Goal: Ask a question

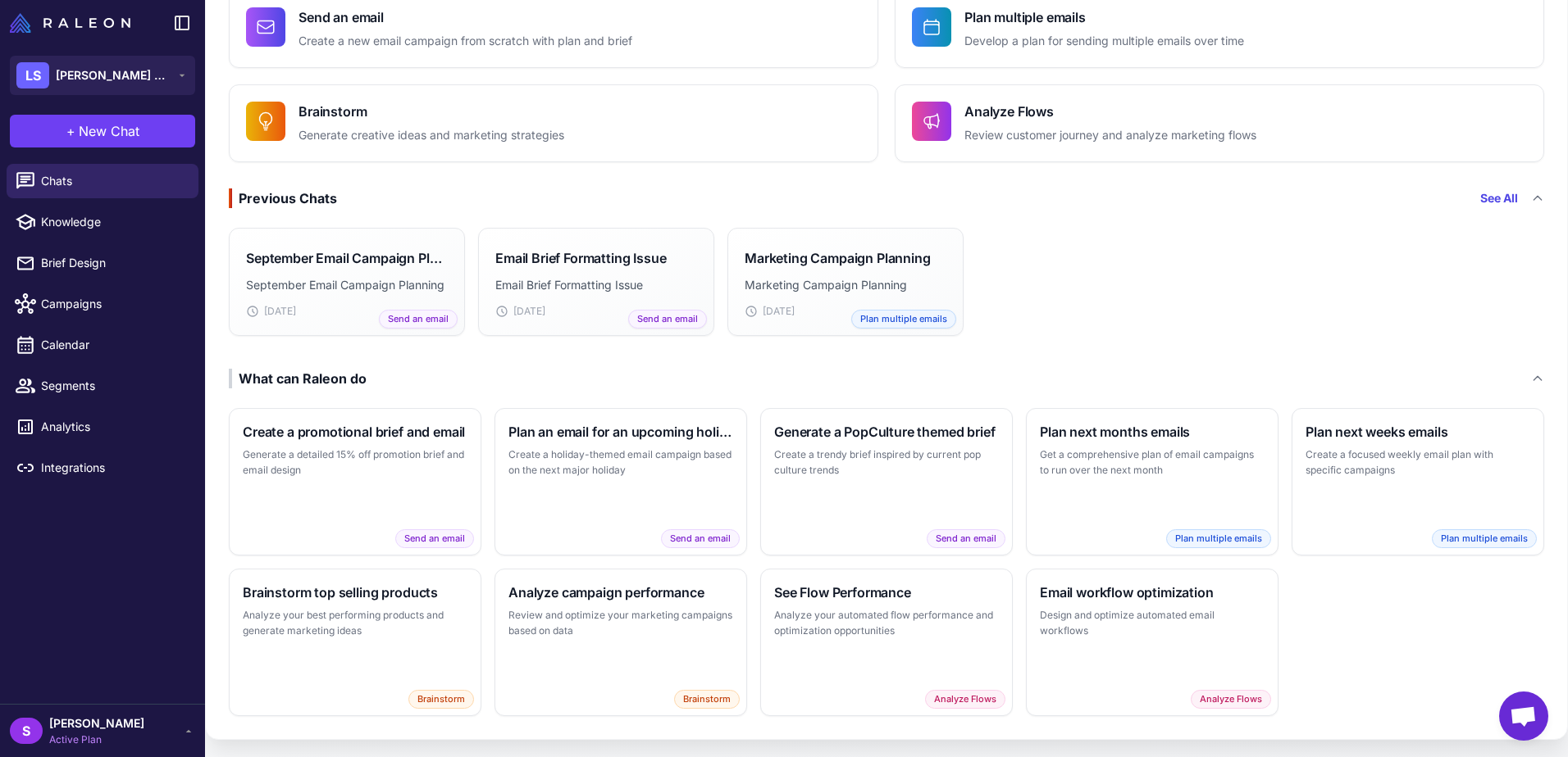
scroll to position [153, 0]
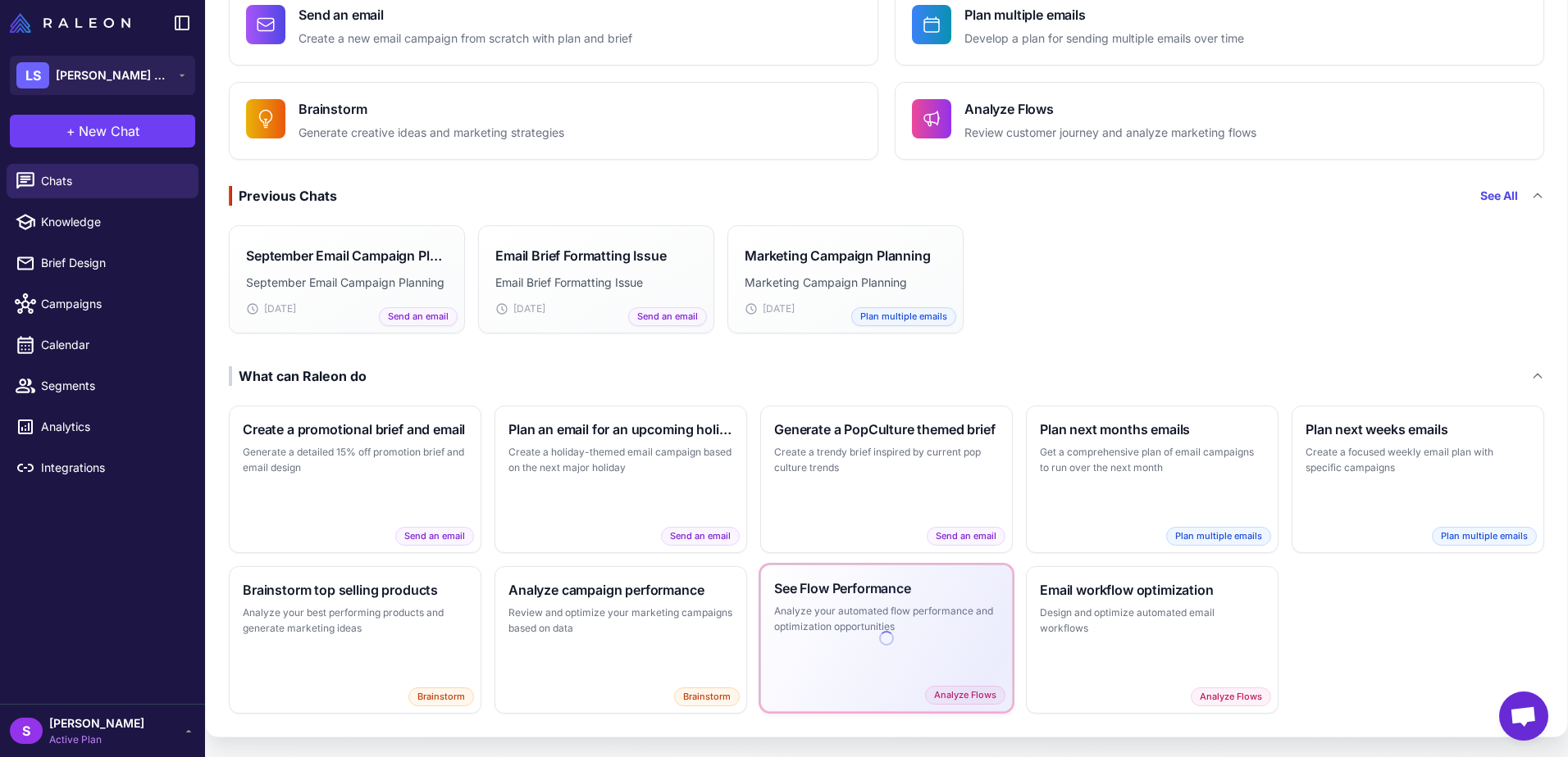
click at [912, 629] on p "Analyze your automated flow performance and optimization opportunities" at bounding box center [886, 618] width 225 height 32
